Goal: Task Accomplishment & Management: Manage account settings

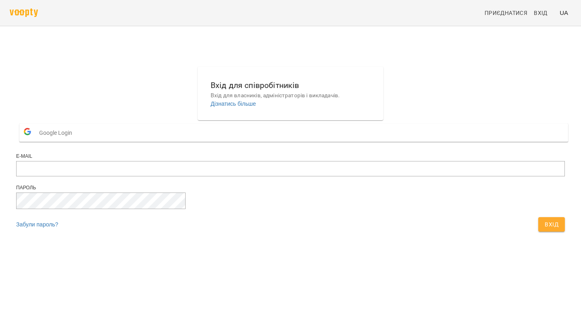
click at [288, 160] on div "E-mail" at bounding box center [290, 156] width 549 height 7
click at [288, 176] on input "email" at bounding box center [290, 168] width 549 height 15
type input "**********"
click at [369, 236] on form "**********" at bounding box center [290, 177] width 549 height 115
click at [538, 232] on button "Вхід" at bounding box center [551, 224] width 27 height 15
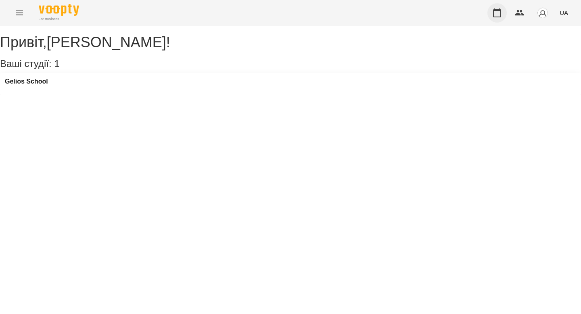
click at [503, 13] on button "button" at bounding box center [497, 12] width 19 height 19
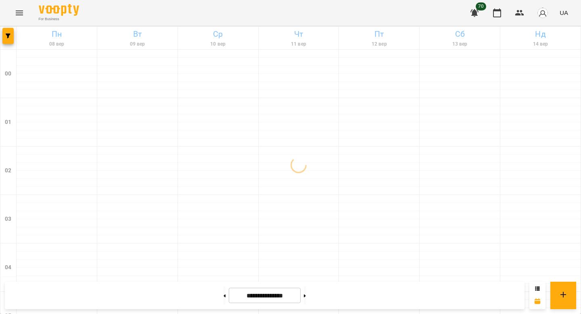
click at [481, 8] on span "70" at bounding box center [481, 6] width 10 height 8
click at [478, 13] on icon "button" at bounding box center [475, 13] width 10 height 10
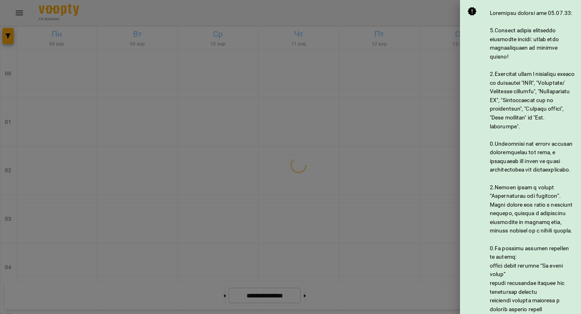
scroll to position [404, 0]
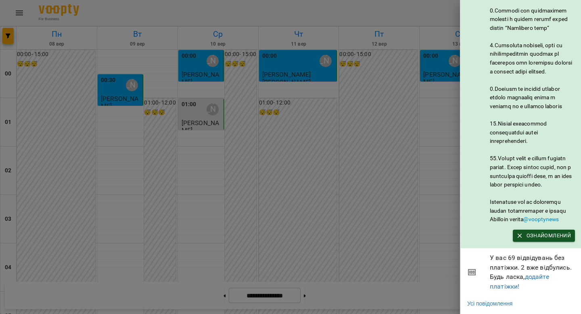
click at [426, 152] on div at bounding box center [290, 157] width 581 height 314
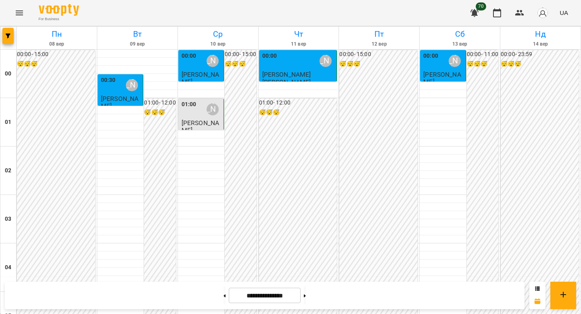
scroll to position [22, 0]
click at [210, 103] on div "[PERSON_NAME]" at bounding box center [213, 109] width 12 height 12
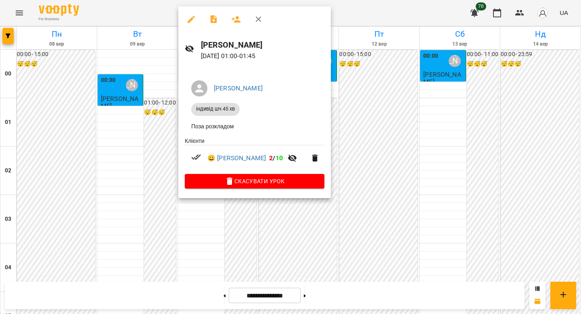
click at [155, 128] on div at bounding box center [290, 157] width 581 height 314
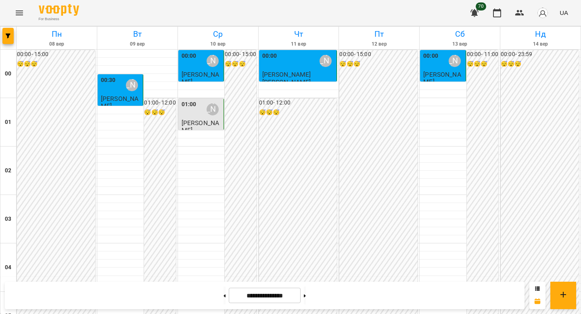
scroll to position [934, 0]
click at [306, 293] on button at bounding box center [305, 296] width 2 height 18
type input "**********"
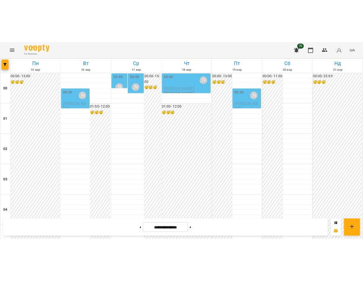
scroll to position [0, 0]
